Goal: Information Seeking & Learning: Learn about a topic

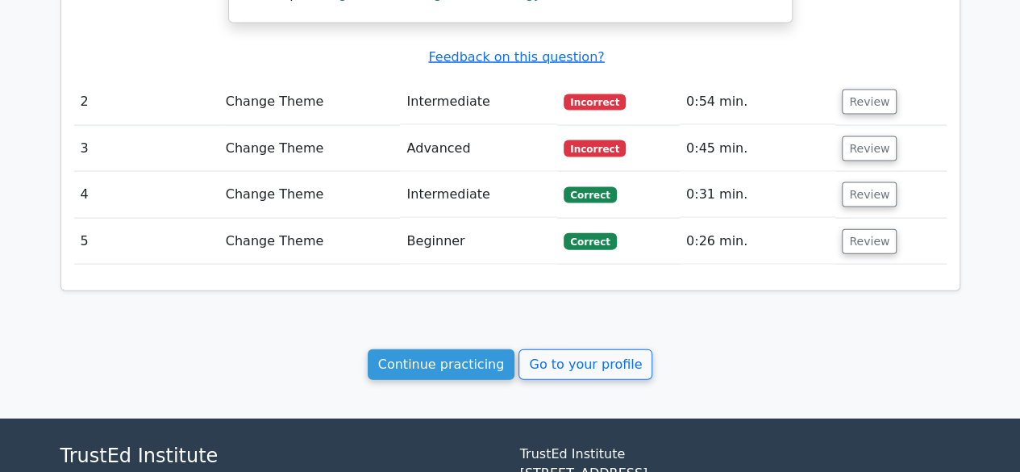
scroll to position [1641, 0]
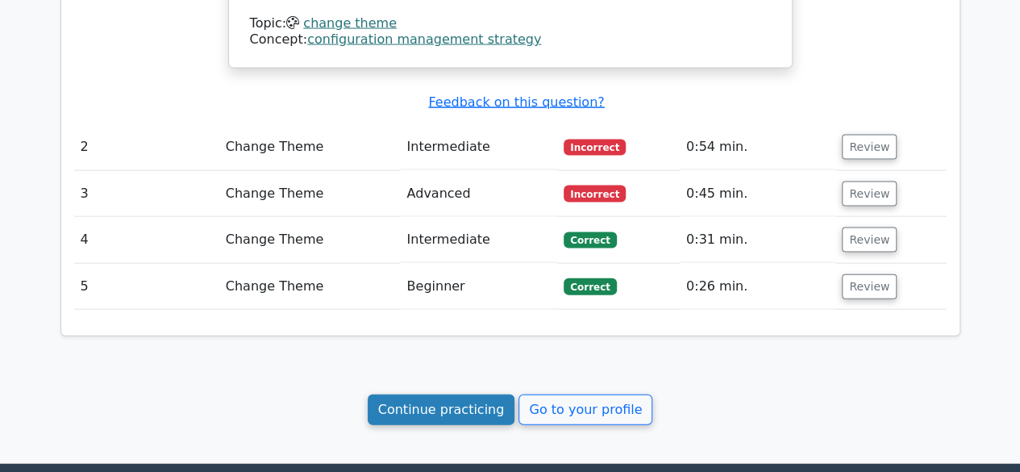
click at [426, 394] on link "Continue practicing" at bounding box center [442, 409] width 148 height 31
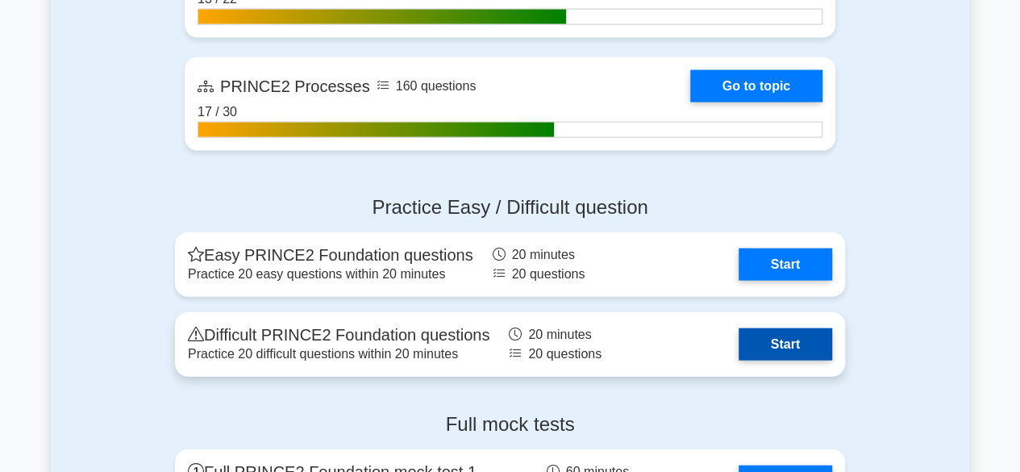
scroll to position [1734, 0]
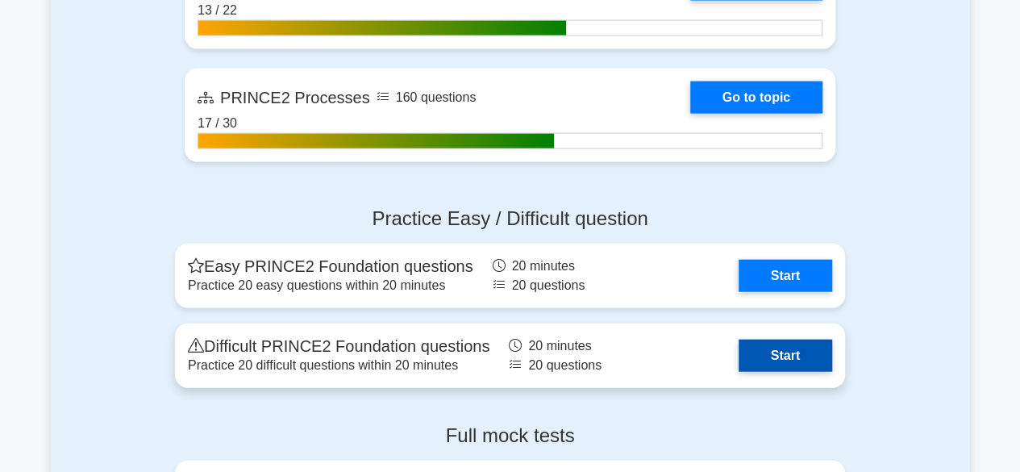
click at [808, 364] on link "Start" at bounding box center [786, 355] width 94 height 32
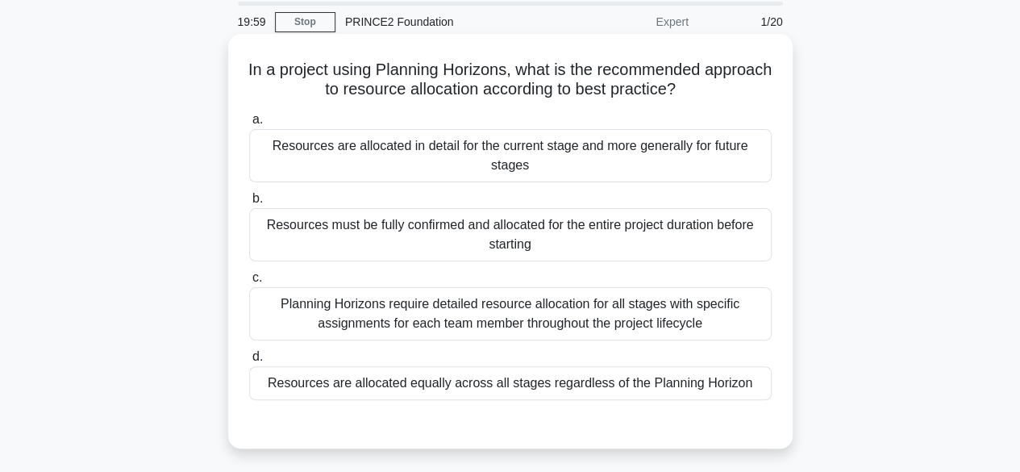
scroll to position [57, 0]
click at [620, 144] on div "Resources are allocated in detail for the current stage and more generally for …" at bounding box center [510, 154] width 522 height 53
click at [249, 124] on input "a. Resources are allocated in detail for the current stage and more generally f…" at bounding box center [249, 119] width 0 height 10
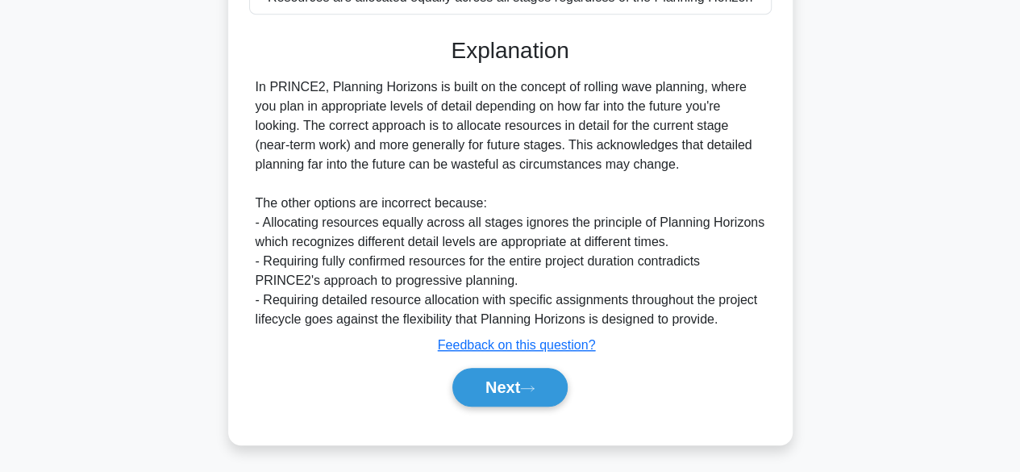
scroll to position [443, 0]
click at [547, 386] on button "Next" at bounding box center [509, 386] width 115 height 39
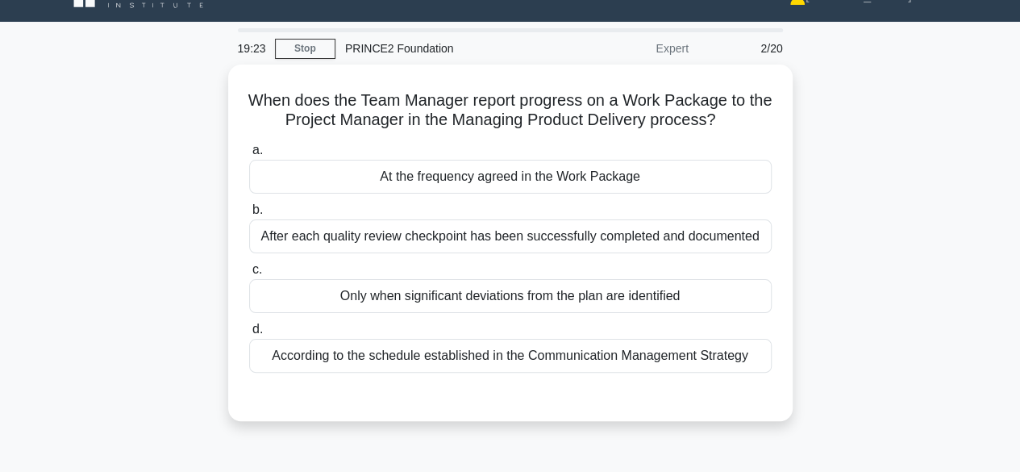
scroll to position [31, 0]
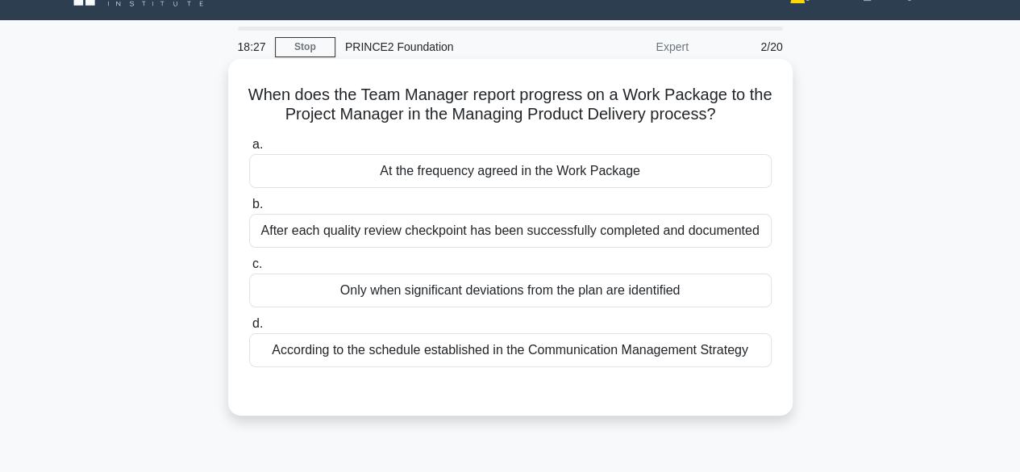
click at [608, 348] on div "According to the schedule established in the Communication Management Strategy" at bounding box center [510, 350] width 522 height 34
click at [249, 329] on input "d. According to the schedule established in the Communication Management Strate…" at bounding box center [249, 323] width 0 height 10
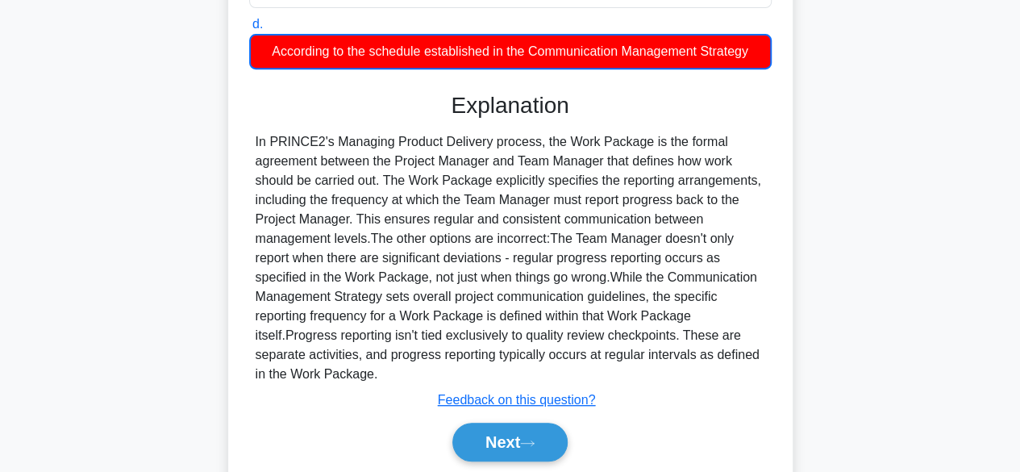
scroll to position [332, 0]
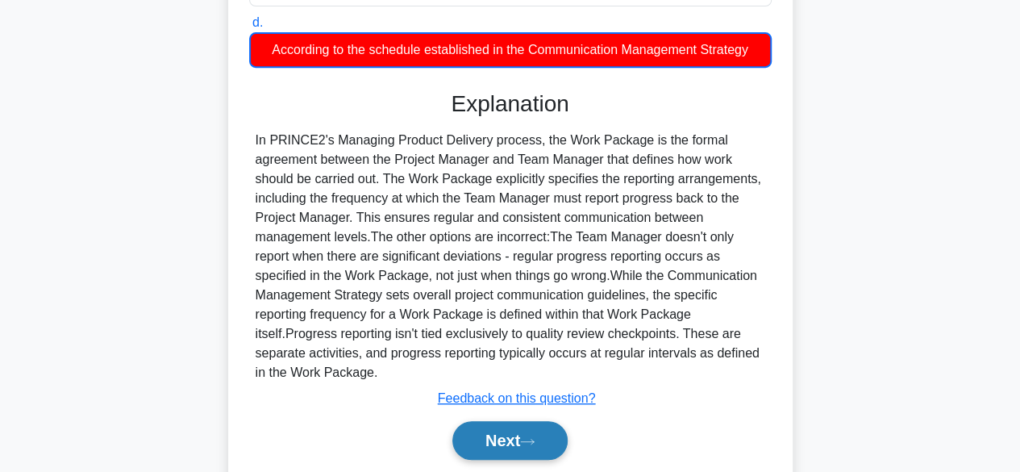
click at [535, 441] on icon at bounding box center [527, 441] width 15 height 9
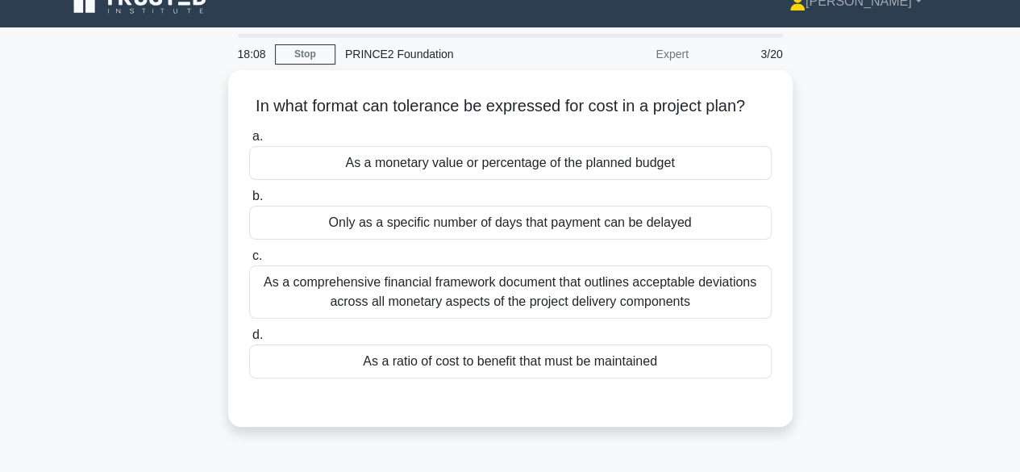
scroll to position [0, 0]
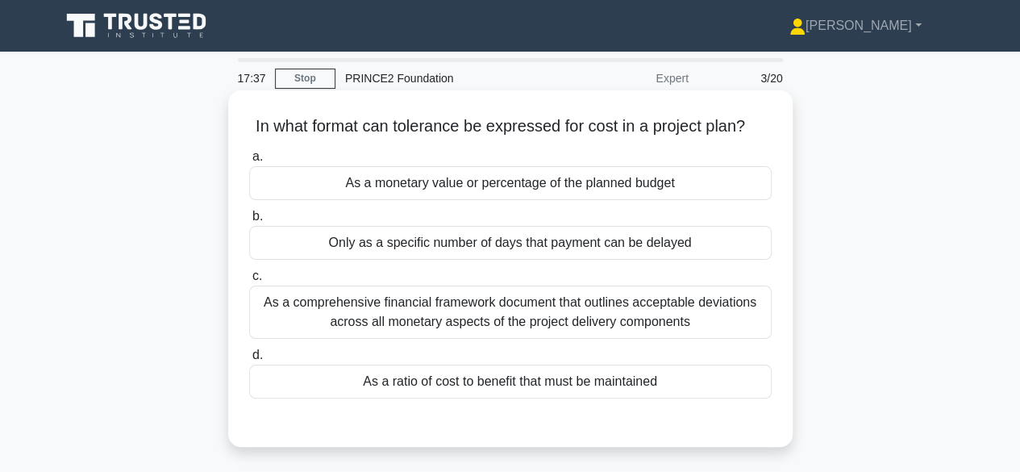
click at [585, 189] on div "As a monetary value or percentage of the planned budget" at bounding box center [510, 183] width 522 height 34
click at [249, 162] on input "a. As a monetary value or percentage of the planned budget" at bounding box center [249, 157] width 0 height 10
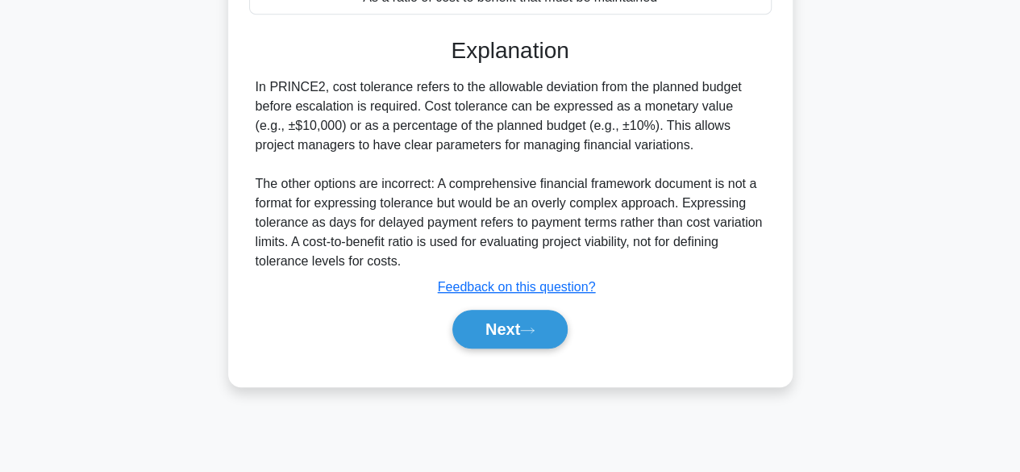
scroll to position [385, 0]
click at [484, 335] on button "Next" at bounding box center [509, 328] width 115 height 39
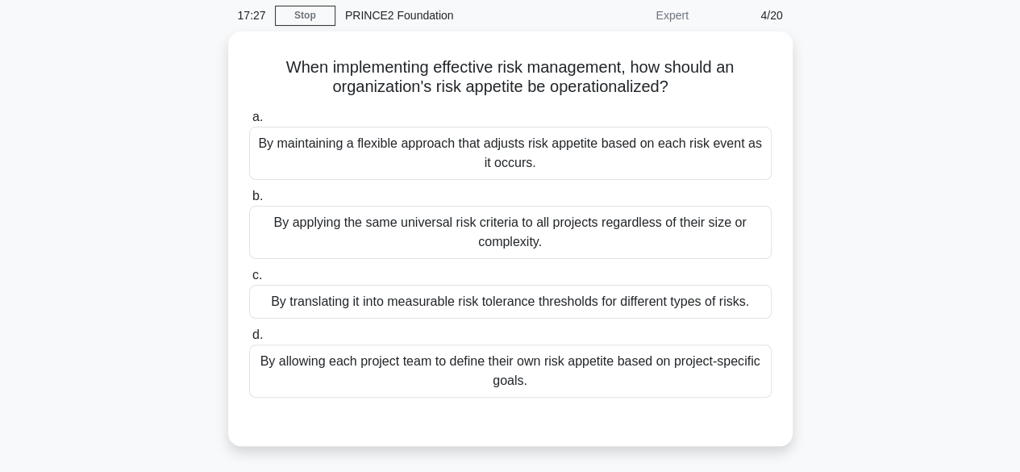
scroll to position [70, 0]
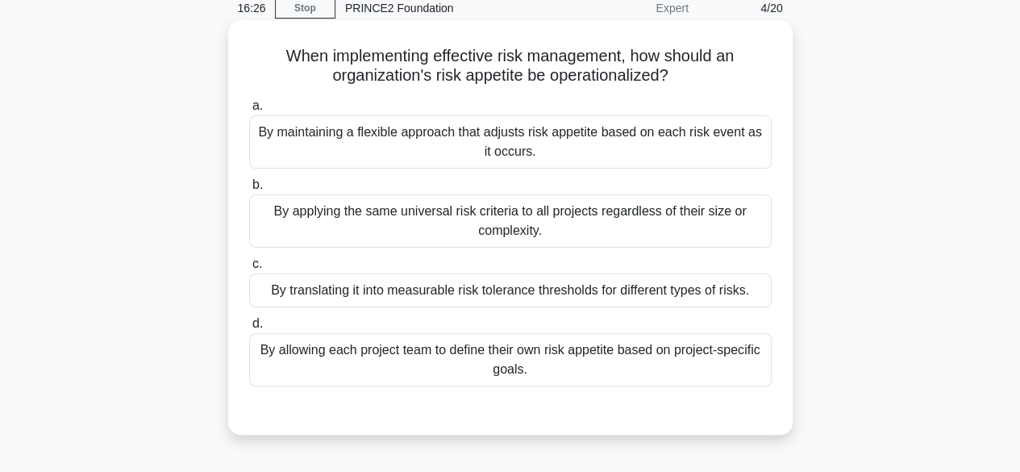
click at [568, 287] on div "By translating it into measurable risk tolerance thresholds for different types…" at bounding box center [510, 290] width 522 height 34
click at [249, 269] on input "c. By translating it into measurable risk tolerance thresholds for different ty…" at bounding box center [249, 264] width 0 height 10
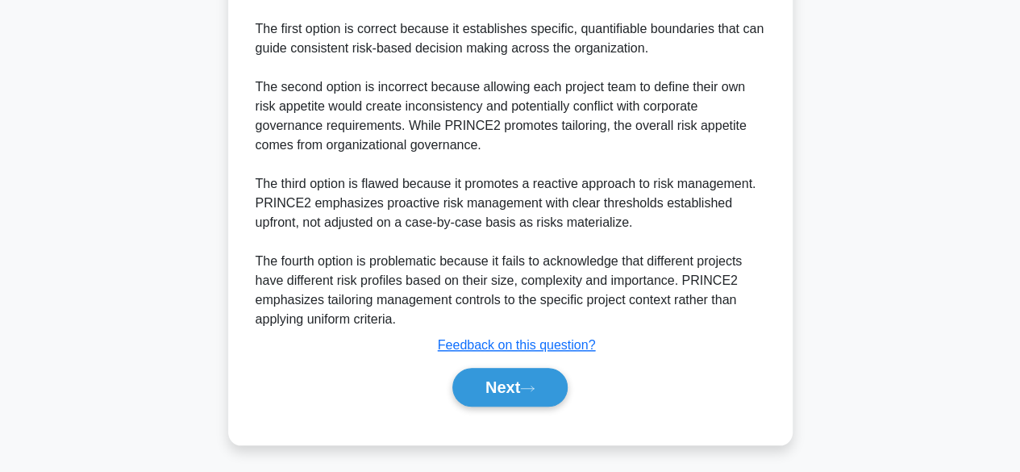
scroll to position [597, 0]
click at [517, 398] on button "Next" at bounding box center [509, 386] width 115 height 39
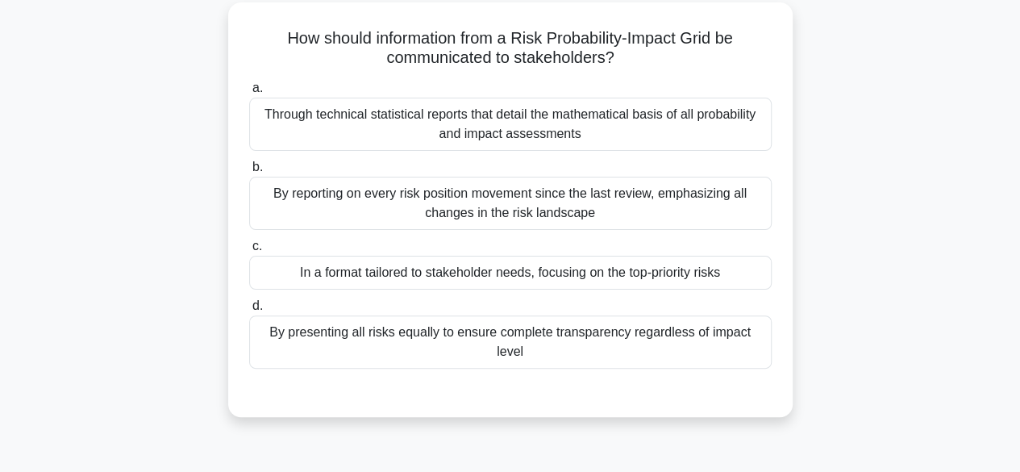
scroll to position [95, 0]
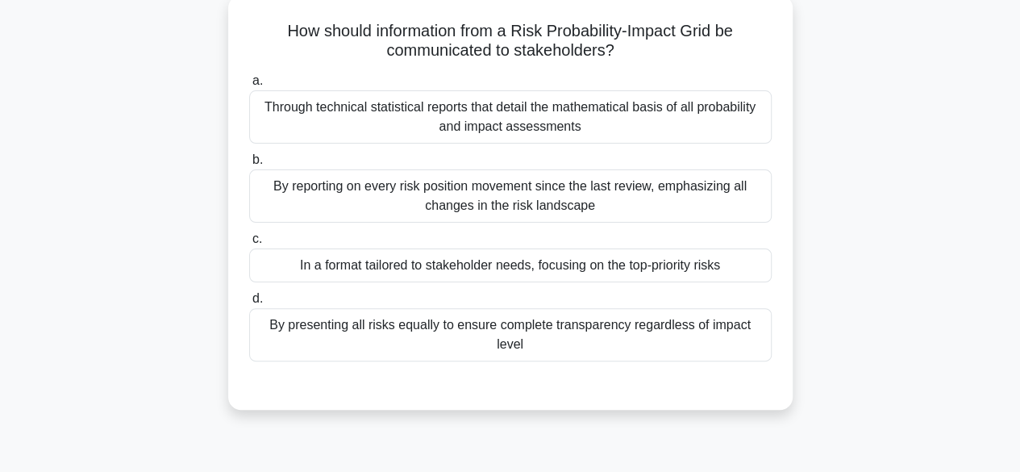
click at [581, 268] on div "In a format tailored to stakeholder needs, focusing on the top-priority risks" at bounding box center [510, 265] width 522 height 34
click at [249, 244] on input "c. In a format tailored to stakeholder needs, focusing on the top-priority risks" at bounding box center [249, 239] width 0 height 10
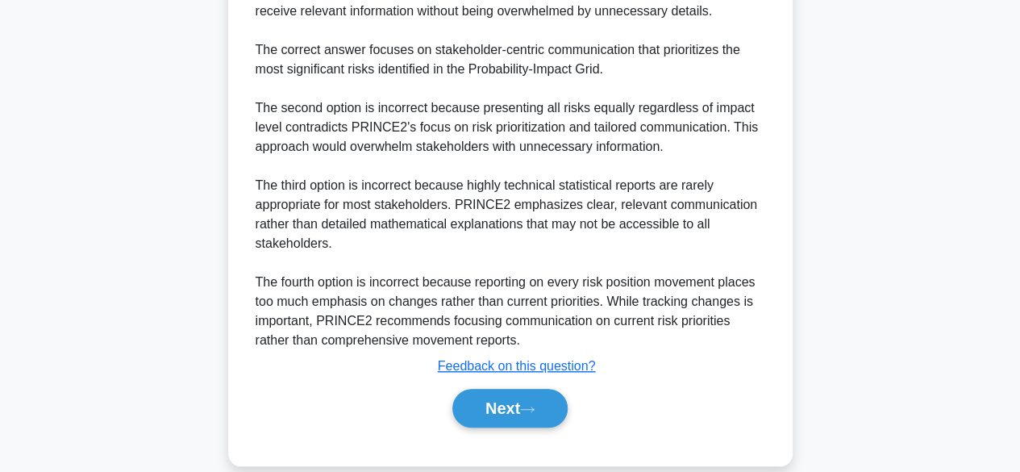
scroll to position [577, 0]
click at [479, 388] on button "Next" at bounding box center [509, 407] width 115 height 39
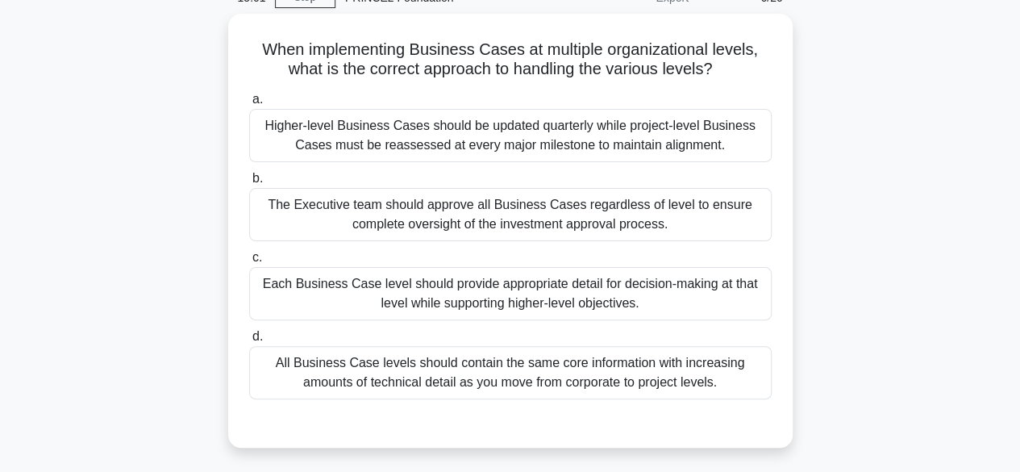
scroll to position [81, 0]
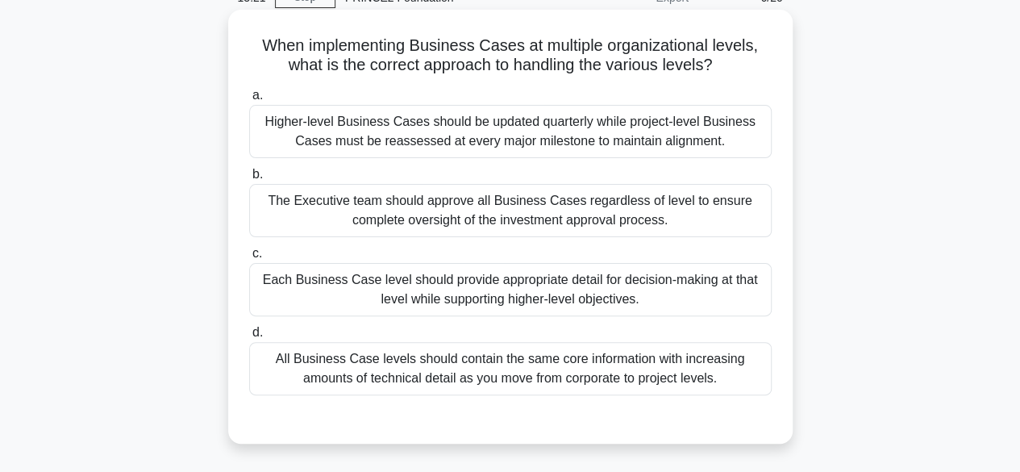
click at [686, 306] on div "Each Business Case level should provide appropriate detail for decision-making …" at bounding box center [510, 289] width 522 height 53
click at [249, 259] on input "c. Each Business Case level should provide appropriate detail for decision-maki…" at bounding box center [249, 253] width 0 height 10
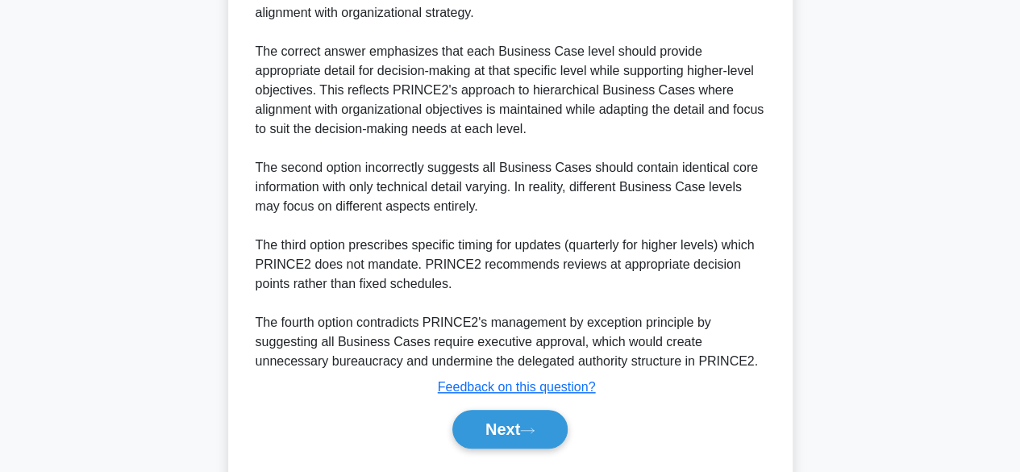
scroll to position [575, 0]
click at [502, 439] on button "Next" at bounding box center [509, 428] width 115 height 39
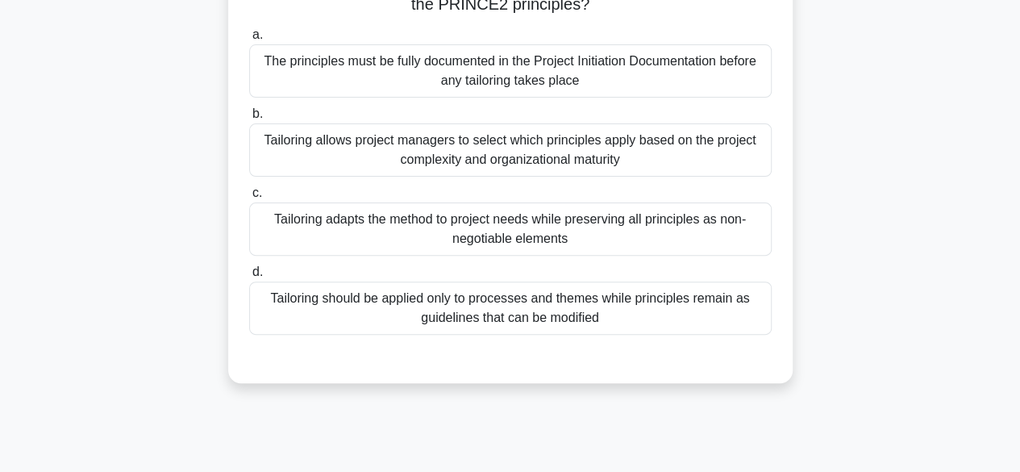
scroll to position [167, 0]
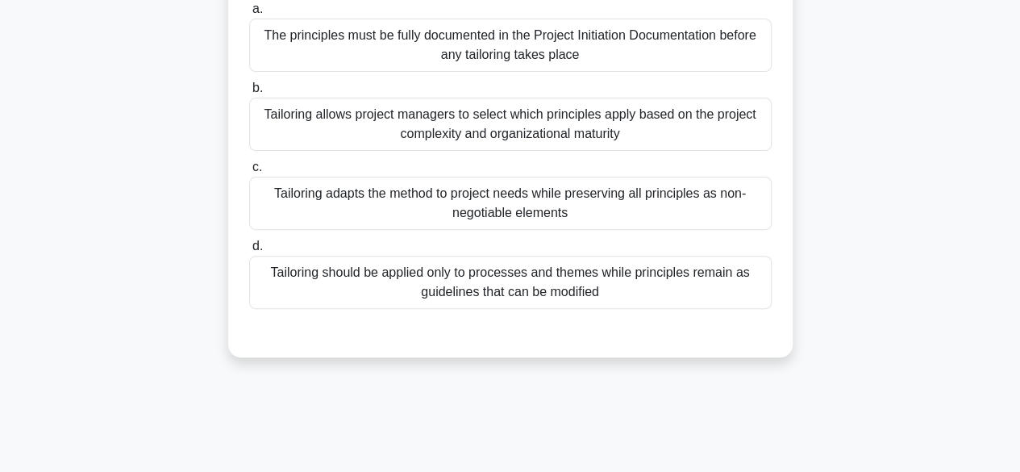
click at [562, 115] on div "Tailoring allows project managers to select which principles apply based on the…" at bounding box center [510, 124] width 522 height 53
click at [249, 94] on input "b. Tailoring allows project managers to select which principles apply based on …" at bounding box center [249, 88] width 0 height 10
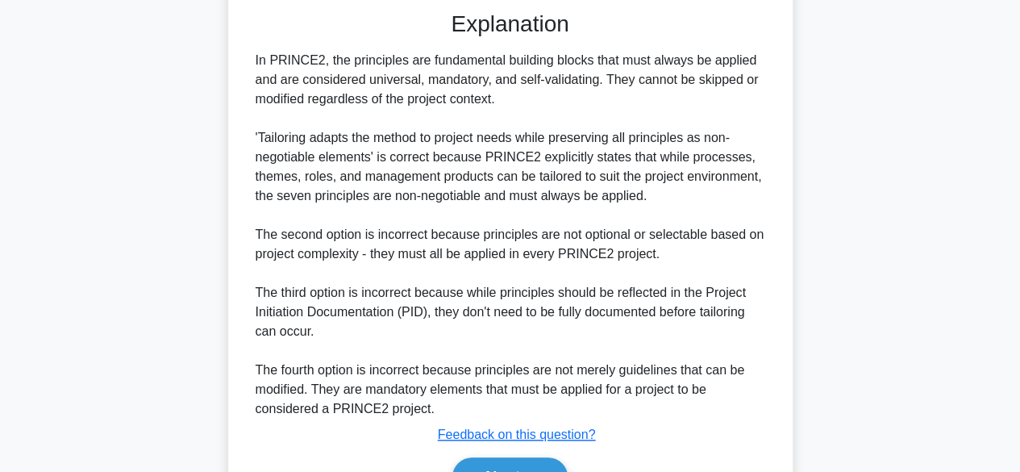
scroll to position [581, 0]
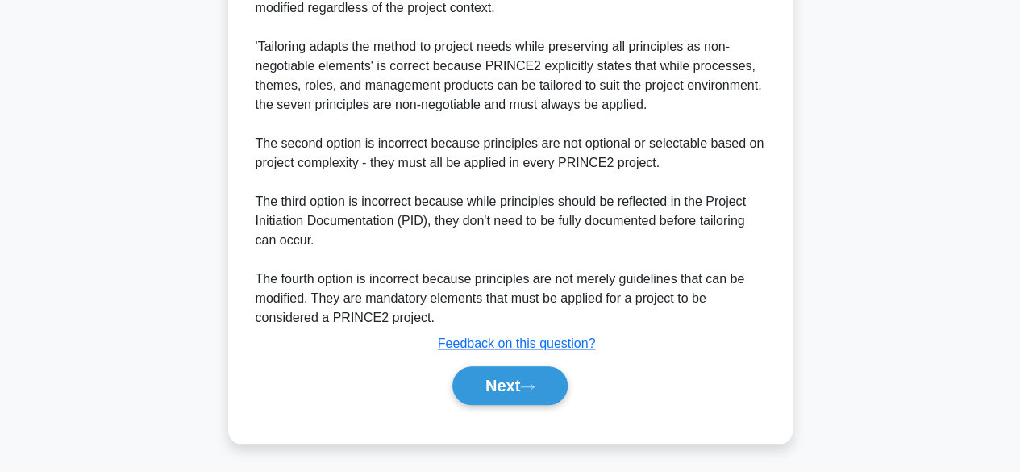
click at [544, 414] on div "a. The principles must be fully documented in the Project Initiation Documentat…" at bounding box center [511, 3] width 526 height 842
click at [543, 387] on button "Next" at bounding box center [509, 385] width 115 height 39
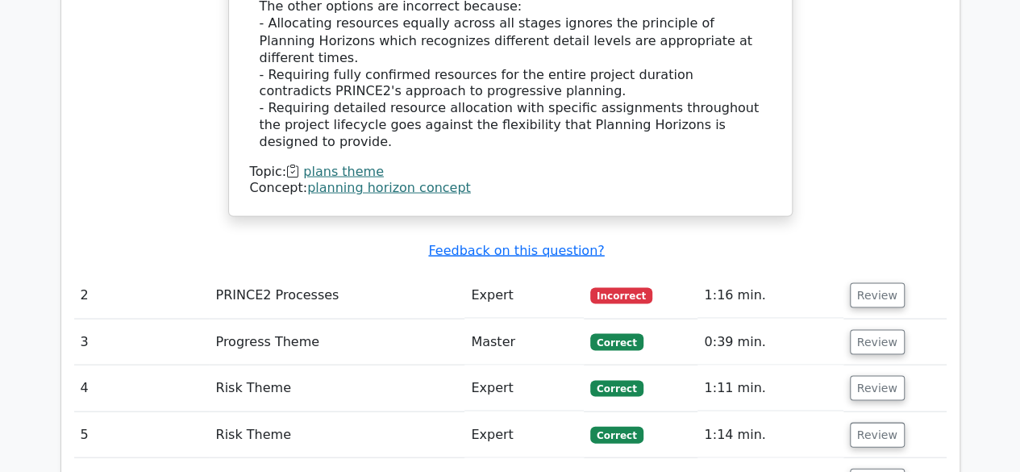
scroll to position [1493, 0]
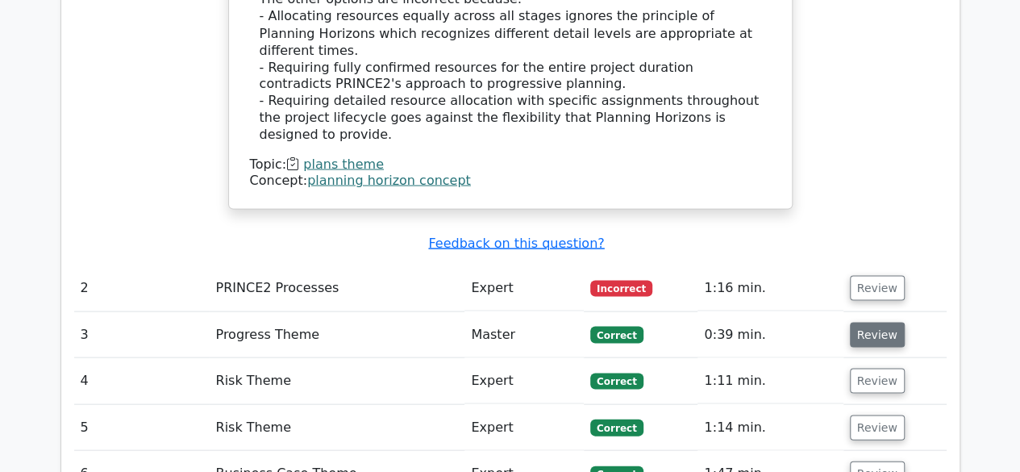
click at [864, 322] on button "Review" at bounding box center [877, 334] width 55 height 25
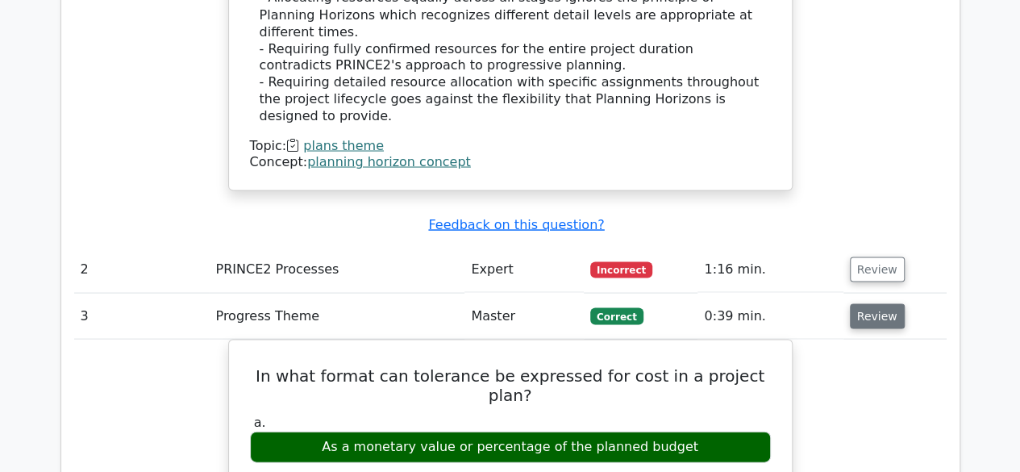
scroll to position [1513, 0]
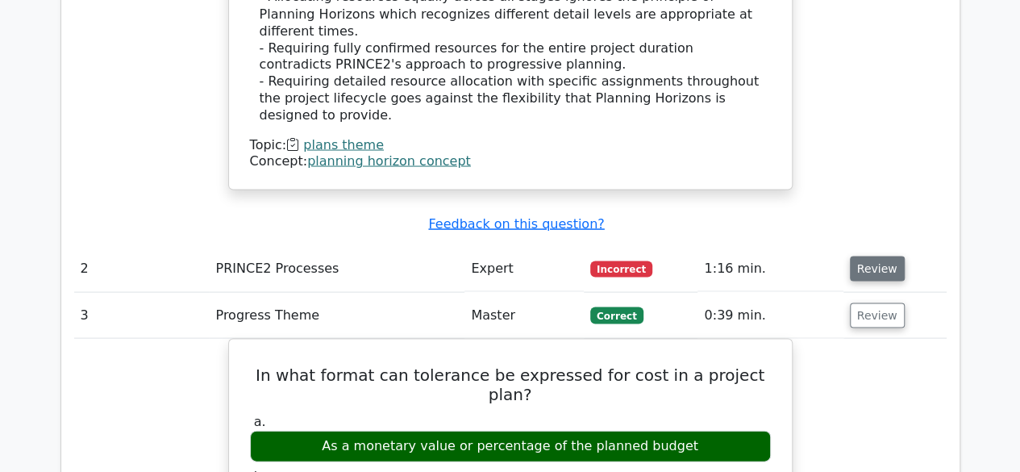
click at [873, 256] on button "Review" at bounding box center [877, 268] width 55 height 25
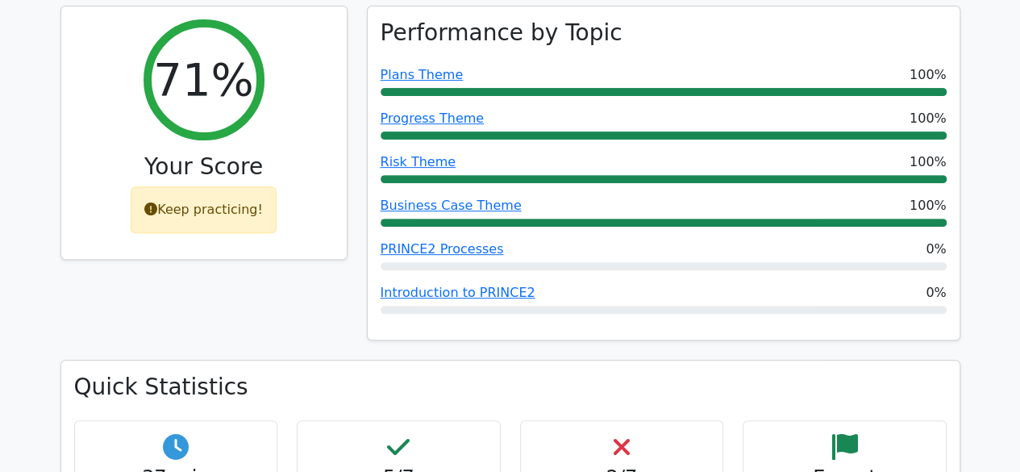
scroll to position [224, 0]
